Goal: Register for event/course

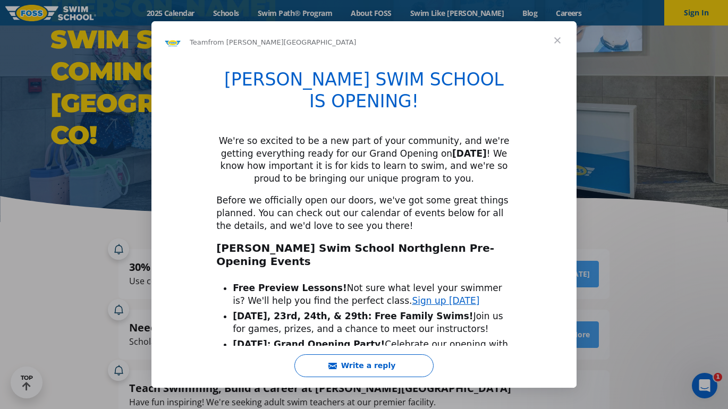
scroll to position [68, 0]
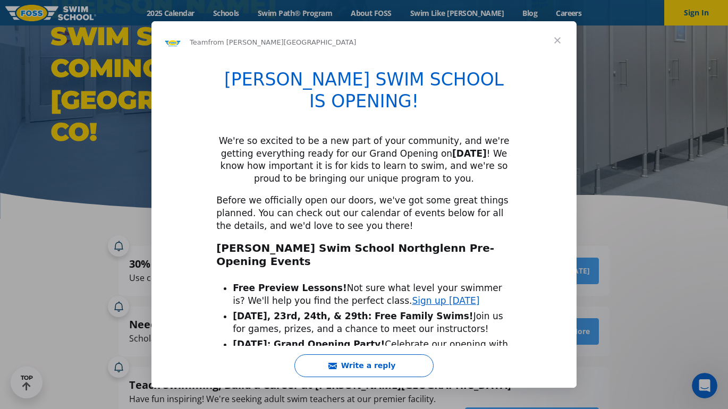
click at [558, 41] on span "Close" at bounding box center [558, 40] width 38 height 38
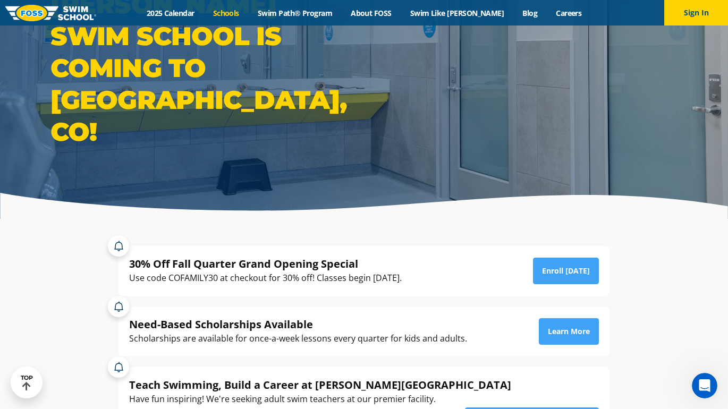
click at [248, 11] on link "Schools" at bounding box center [226, 13] width 45 height 10
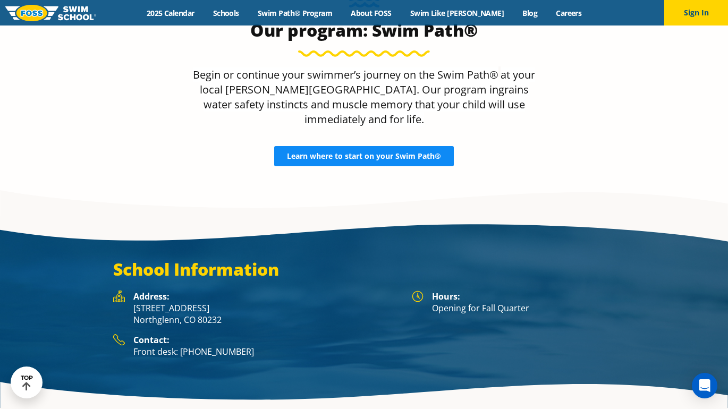
scroll to position [1855, 0]
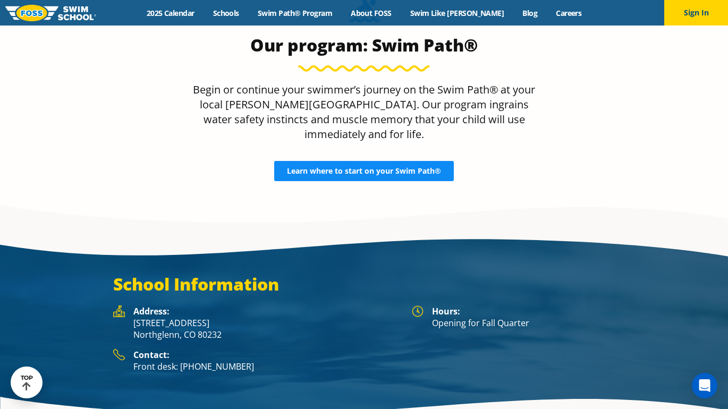
click at [382, 167] on span "Learn where to start on your Swim Path®" at bounding box center [364, 170] width 154 height 7
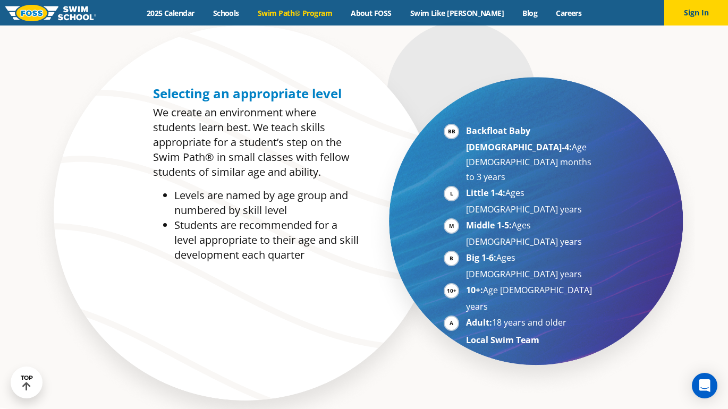
scroll to position [539, 0]
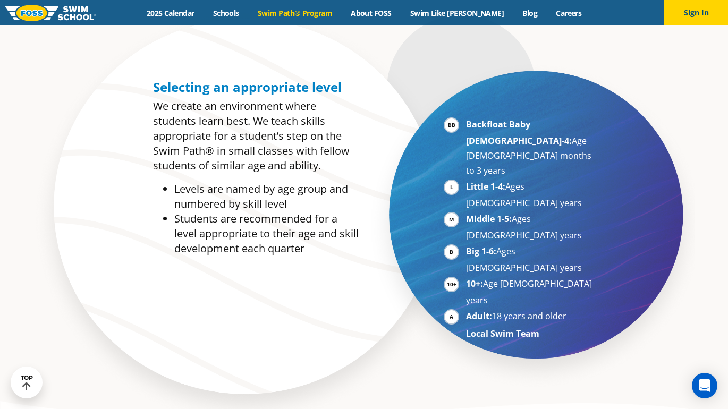
click at [466, 309] on li "Adult: 18 years and older" at bounding box center [531, 317] width 130 height 16
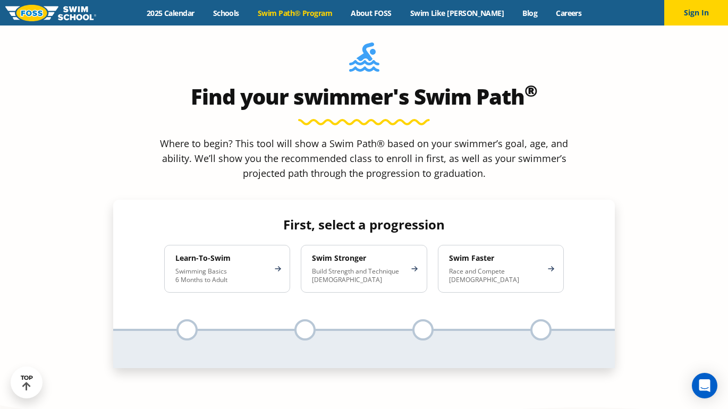
scroll to position [963, 0]
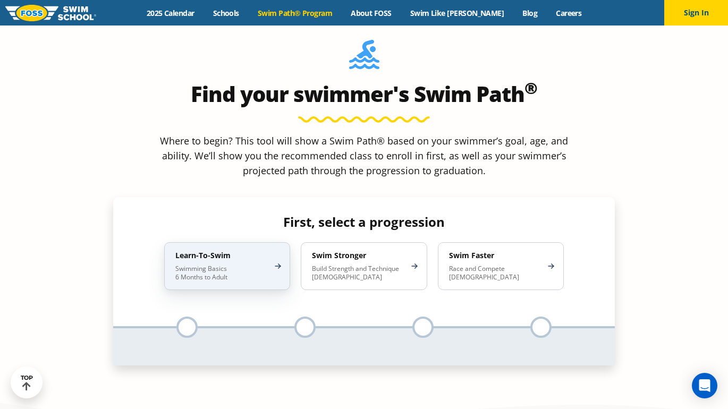
click at [271, 242] on div "Learn-To-Swim Swimming Basics 6 Months to Adult" at bounding box center [227, 266] width 126 height 48
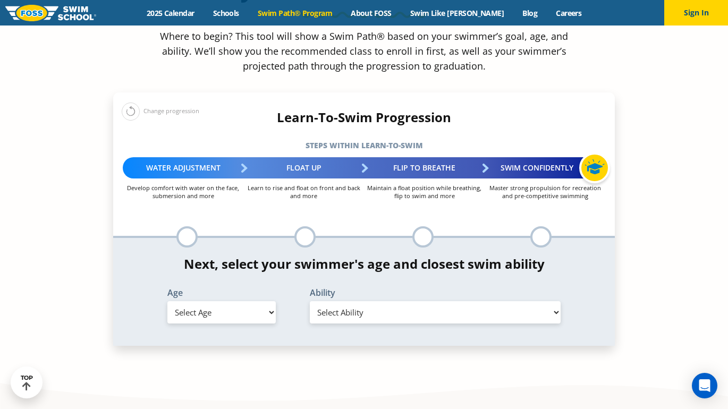
scroll to position [1070, 0]
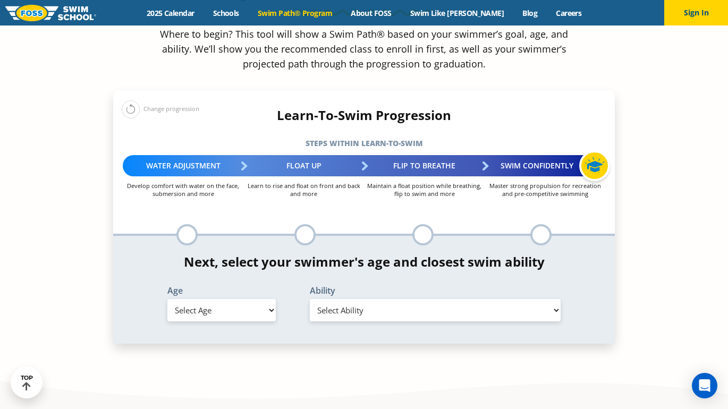
click at [270, 299] on select "Select Age 6 months - 1 year 1 year 2 years 3 years 4 years 5 years 6 years 7 y…" at bounding box center [221, 310] width 108 height 22
select select "adult-18-years-"
click at [360, 299] on select "Select Ability First in-water experience When in the water reliant on a life ja…" at bounding box center [435, 310] width 251 height 22
select select "adult-18-years--when-in-the-water-reliant-on-a-life-jacket-or-floatation-device"
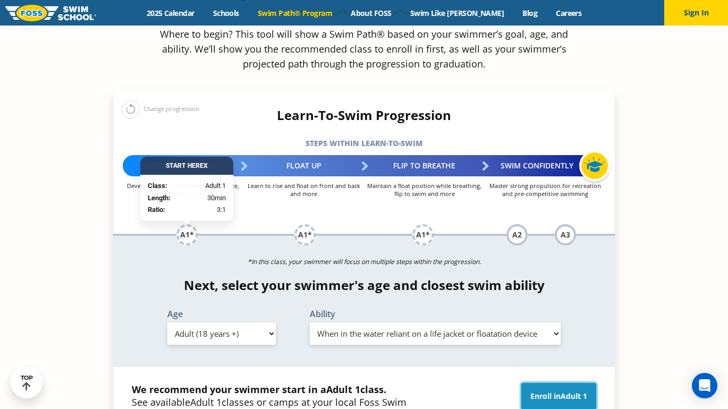
click at [558, 383] on link "Enroll in Adult 1" at bounding box center [559, 396] width 75 height 27
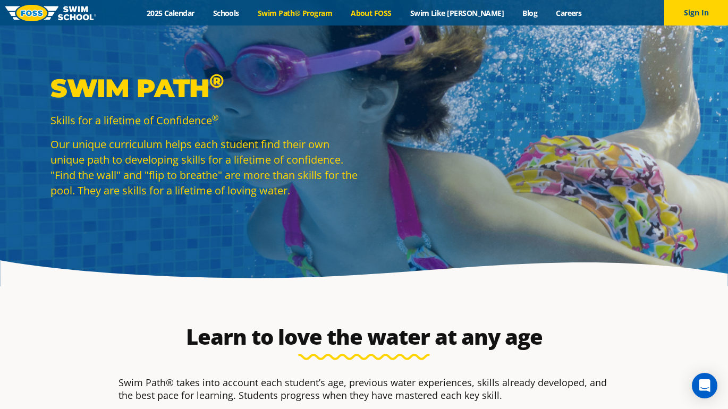
click at [393, 14] on link "About FOSS" at bounding box center [372, 13] width 60 height 10
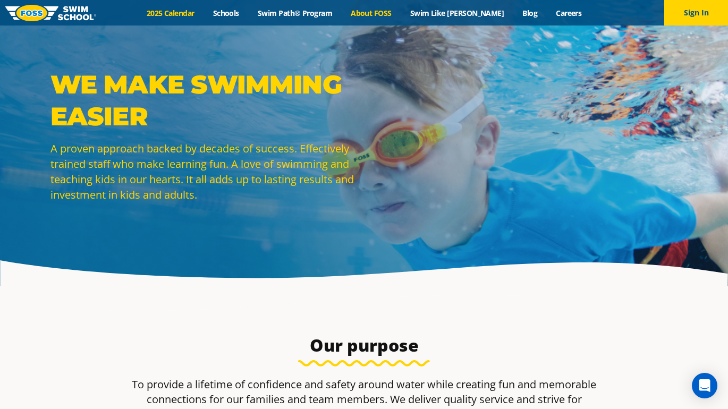
click at [194, 12] on link "2025 Calendar" at bounding box center [170, 13] width 66 height 10
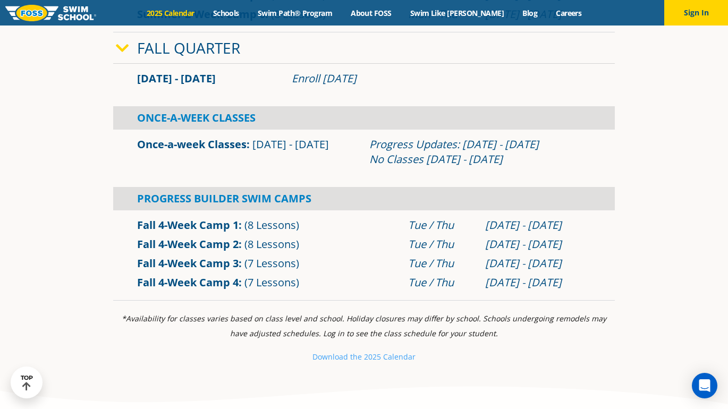
scroll to position [698, 0]
click at [231, 224] on link "Fall 4-Week Camp 1" at bounding box center [188, 224] width 102 height 14
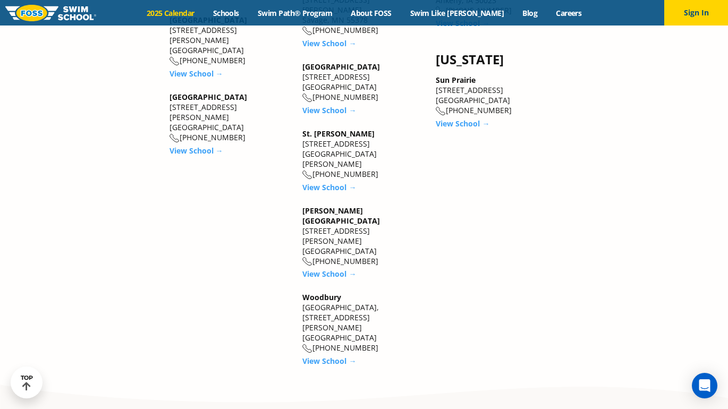
scroll to position [1871, 0]
